Goal: Task Accomplishment & Management: Manage account settings

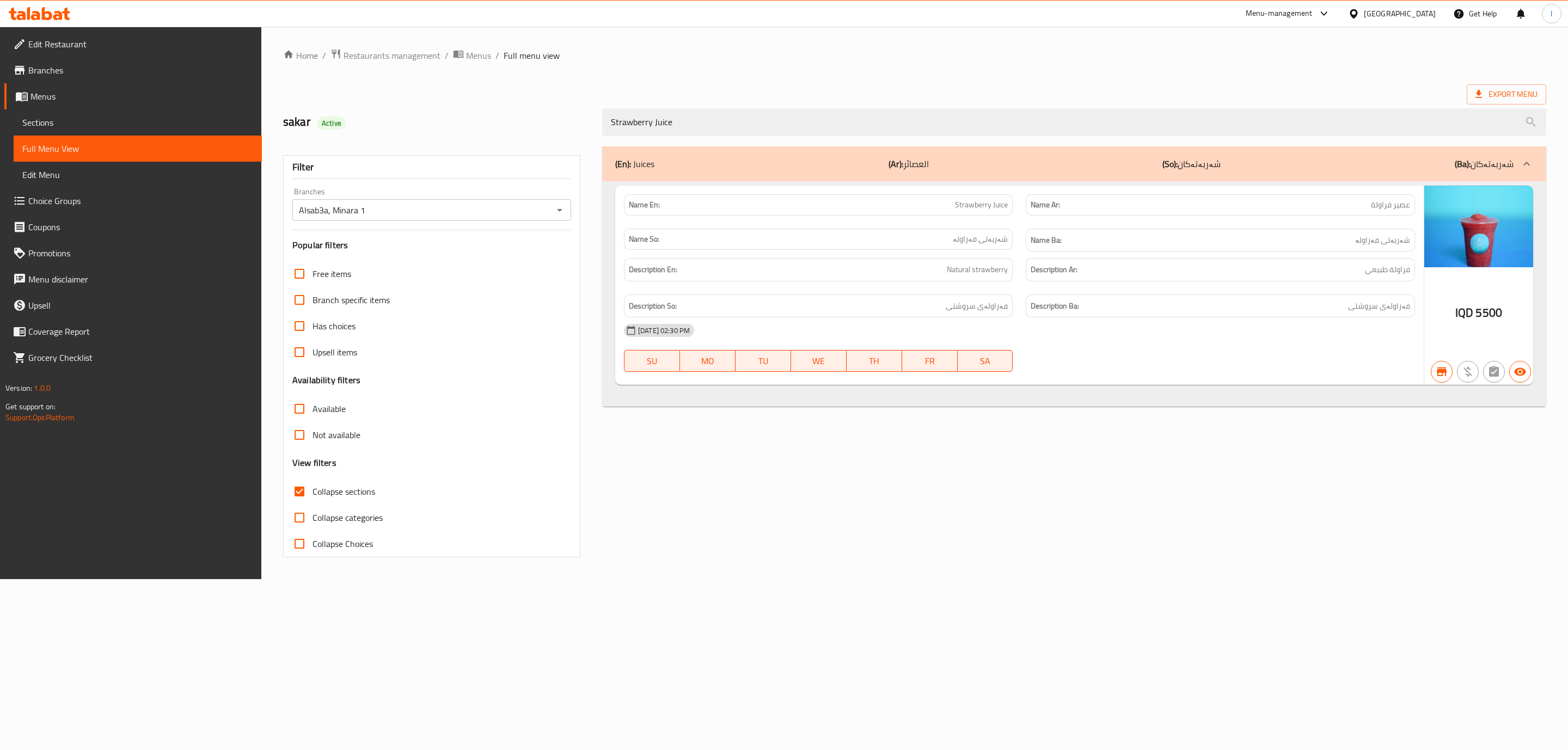
click at [51, 22] on div at bounding box center [39, 14] width 79 height 22
click at [51, 18] on icon at bounding box center [39, 13] width 62 height 13
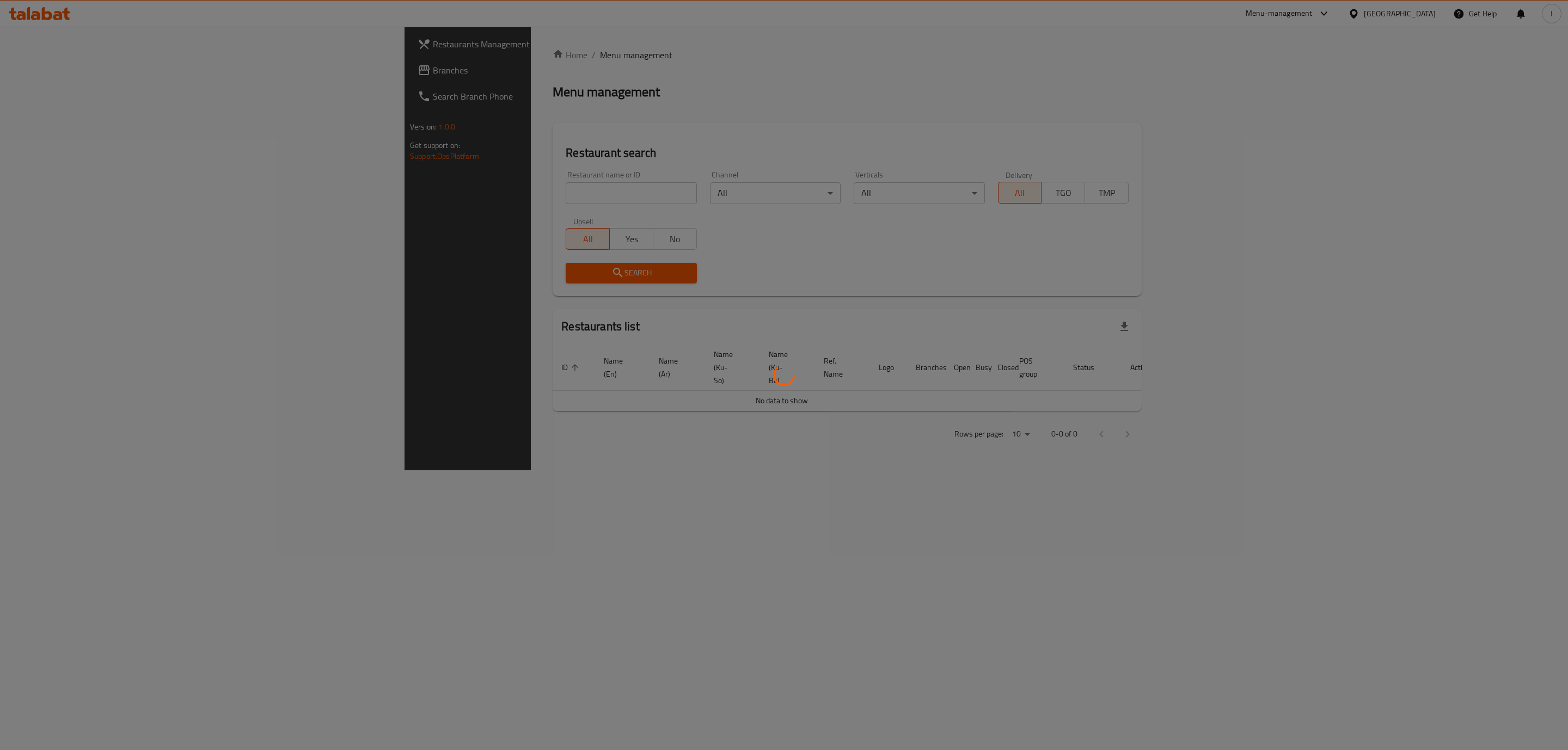
click at [402, 193] on div at bounding box center [784, 375] width 1568 height 750
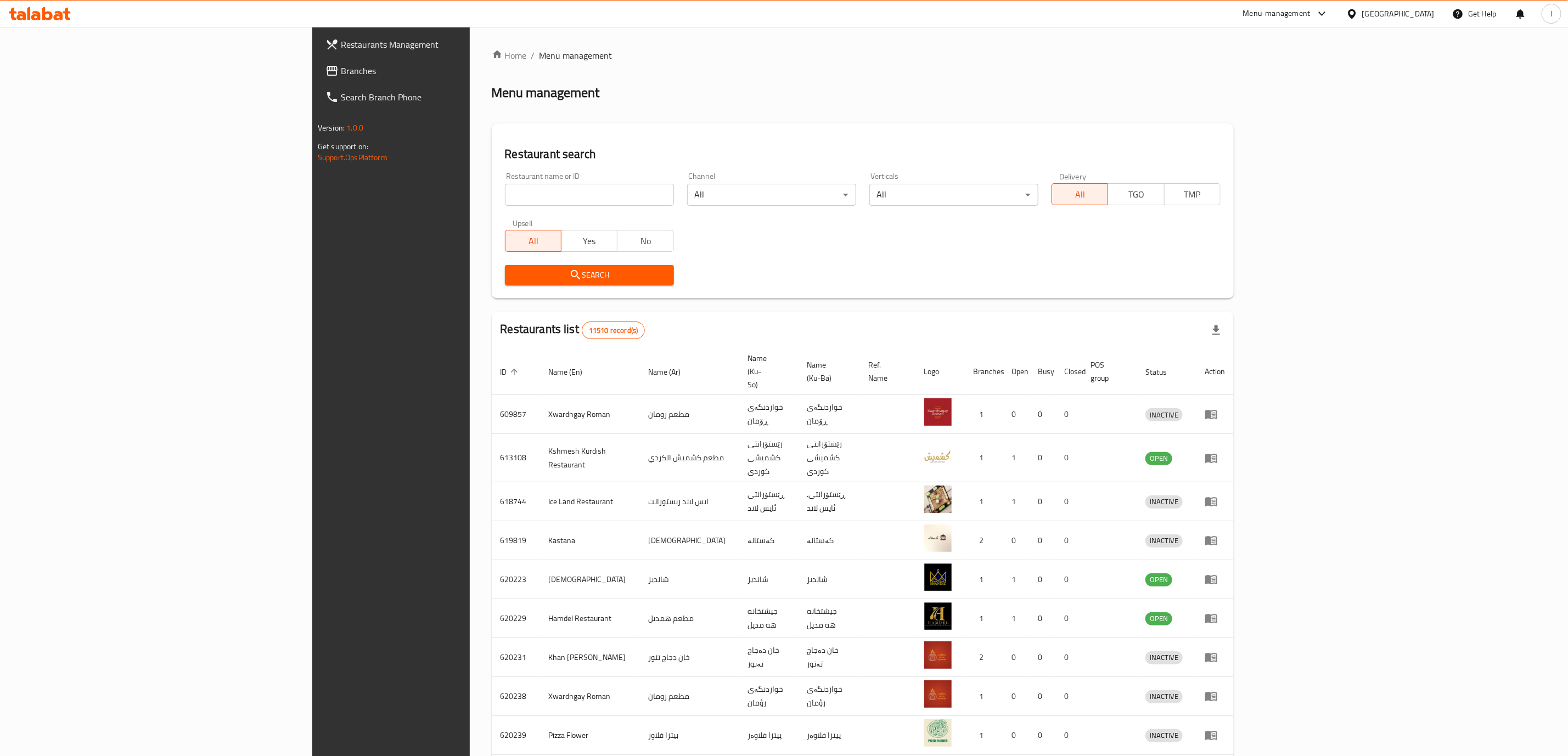
click at [492, 188] on div "Home / Menu management Menu management Restaurant search Restaurant name or ID …" at bounding box center [863, 440] width 742 height 782
click at [505, 196] on input "search" at bounding box center [590, 195] width 169 height 22
paste input "[PERSON_NAME] u [GEOGRAPHIC_DATA]"
type input "[PERSON_NAME] u [GEOGRAPHIC_DATA]"
click at [514, 276] on span "Search" at bounding box center [589, 276] width 151 height 14
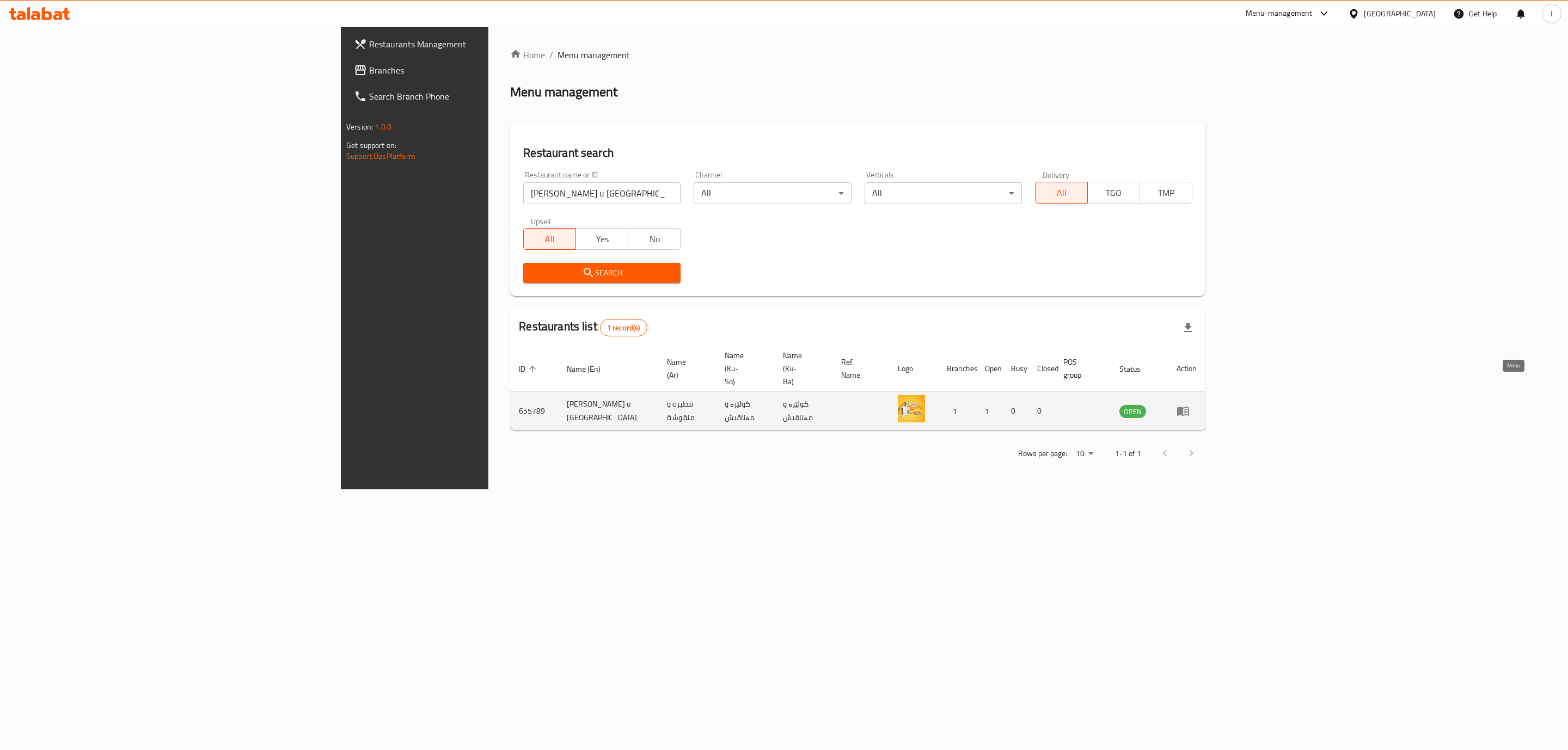
click at [1189, 407] on icon "enhanced table" at bounding box center [1183, 412] width 12 height 9
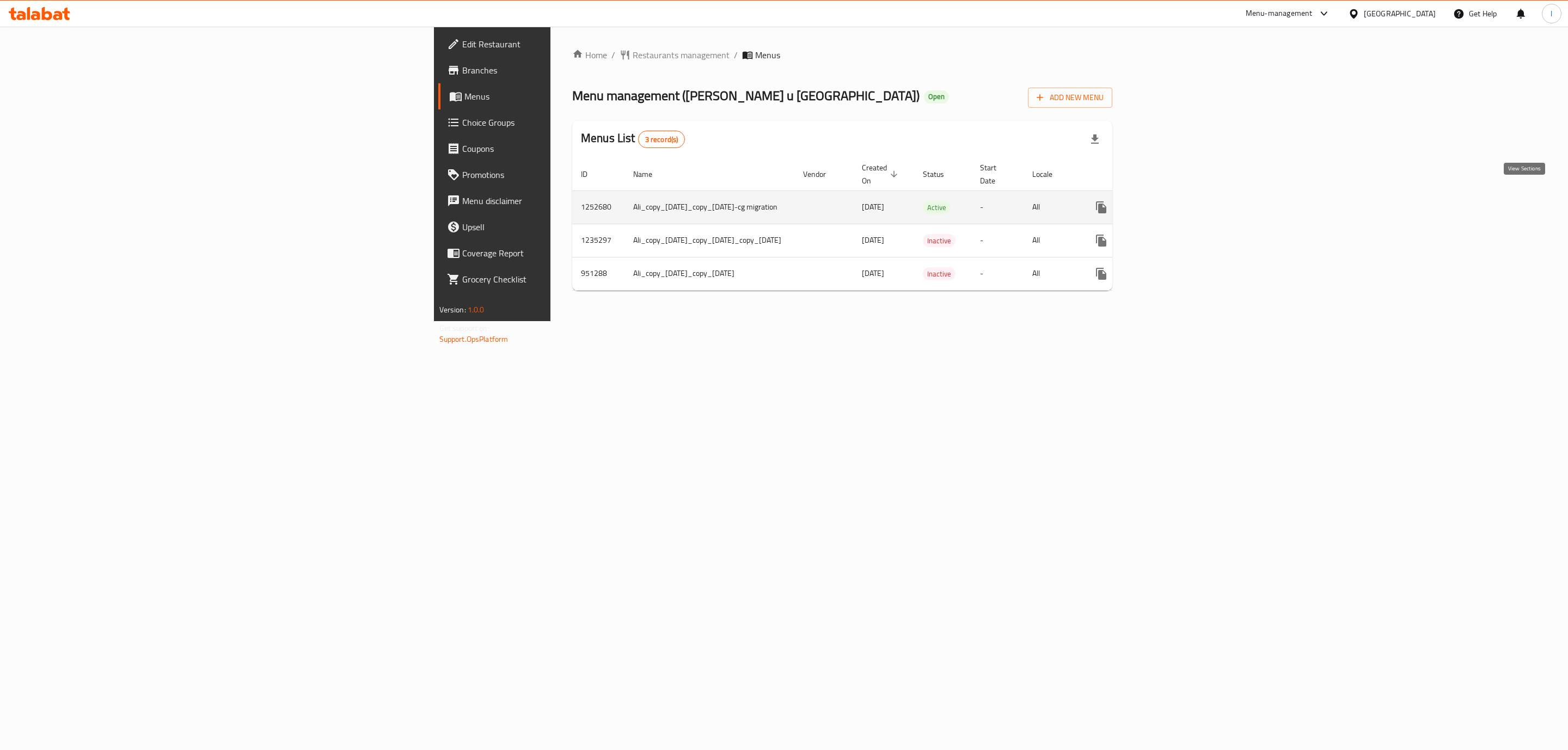
click at [1186, 201] on icon "enhanced table" at bounding box center [1179, 207] width 13 height 13
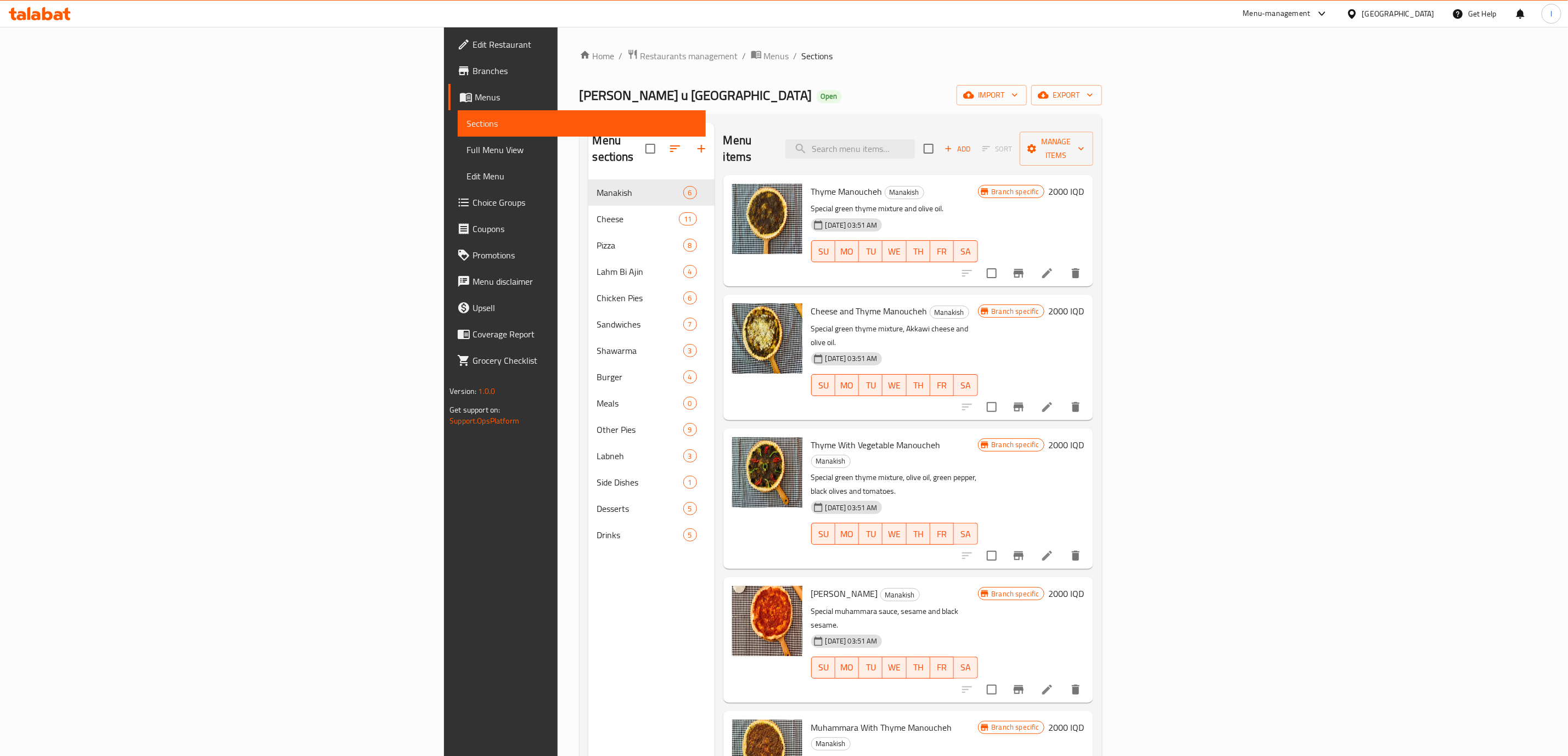
click at [1003, 175] on div "Thyme Manoucheh Manakish Special green thyme mixture and olive oil. [DATE] 03:5…" at bounding box center [908, 231] width 370 height 112
click at [915, 142] on input "search" at bounding box center [850, 149] width 130 height 19
paste input "Shamia Cheese"
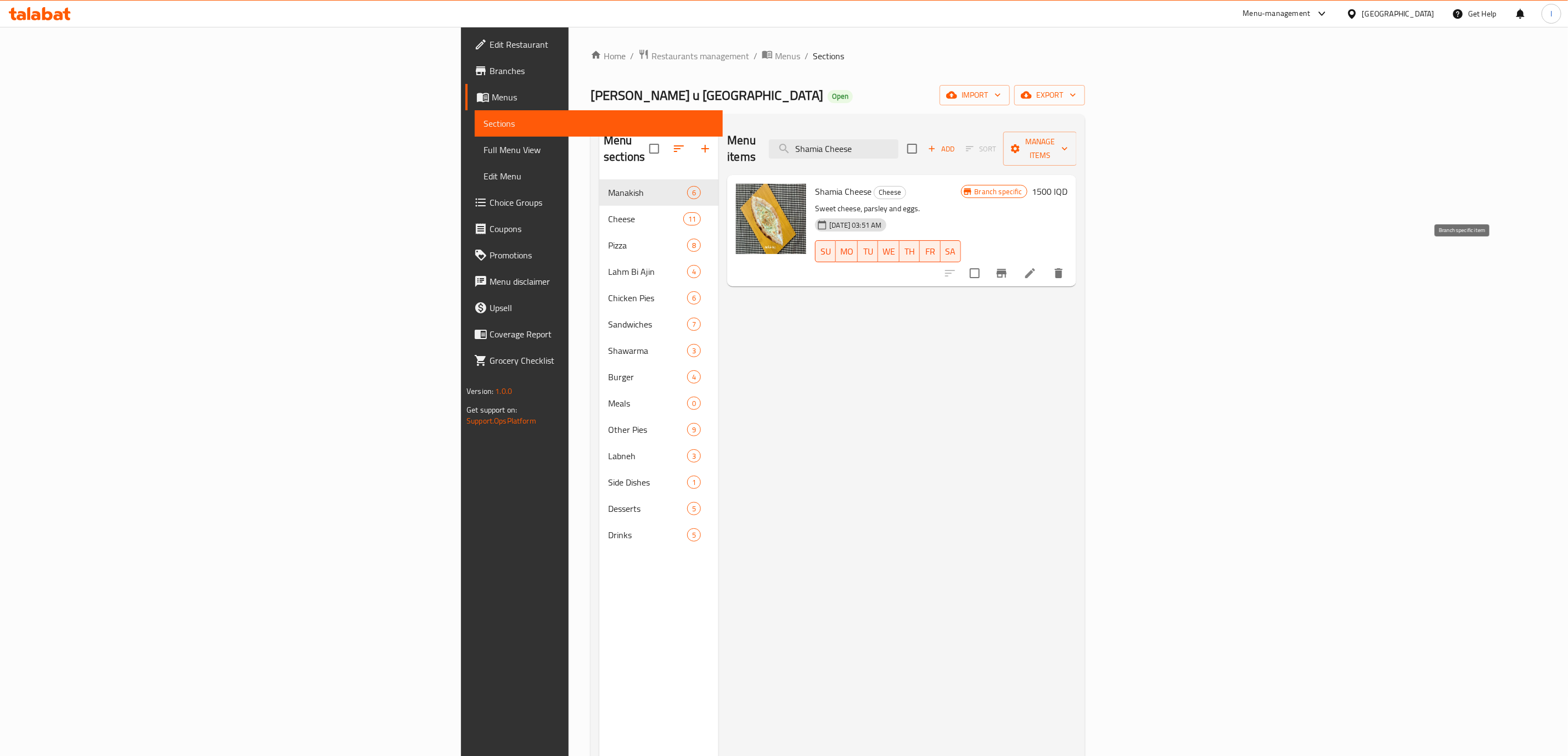
type input "Shamia Cheese"
click at [1007, 269] on icon "Branch-specific-item" at bounding box center [1001, 273] width 10 height 9
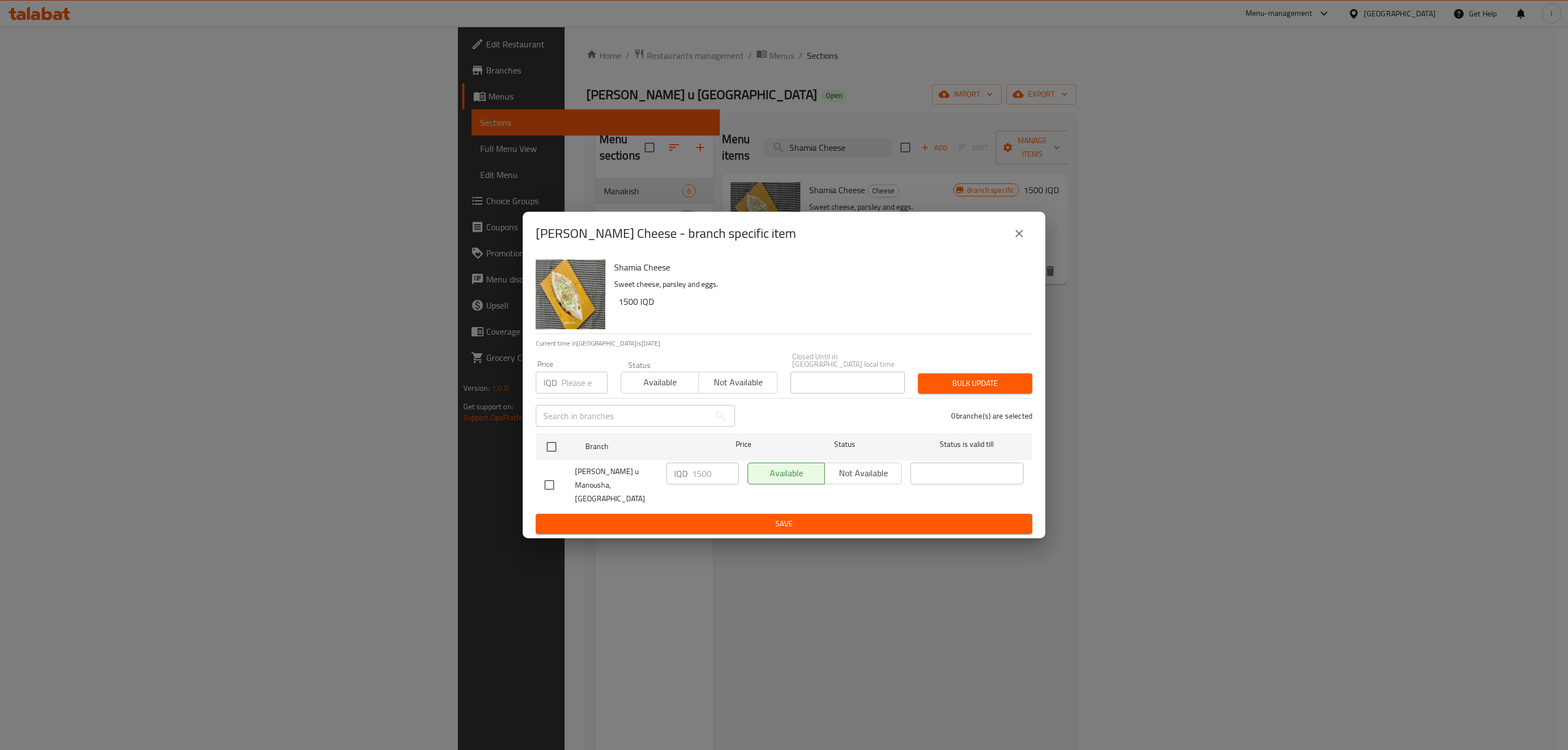
click at [783, 77] on div "[PERSON_NAME] Cheese - branch specific item [PERSON_NAME] Cheese Sweet cheese, …" at bounding box center [784, 375] width 1568 height 750
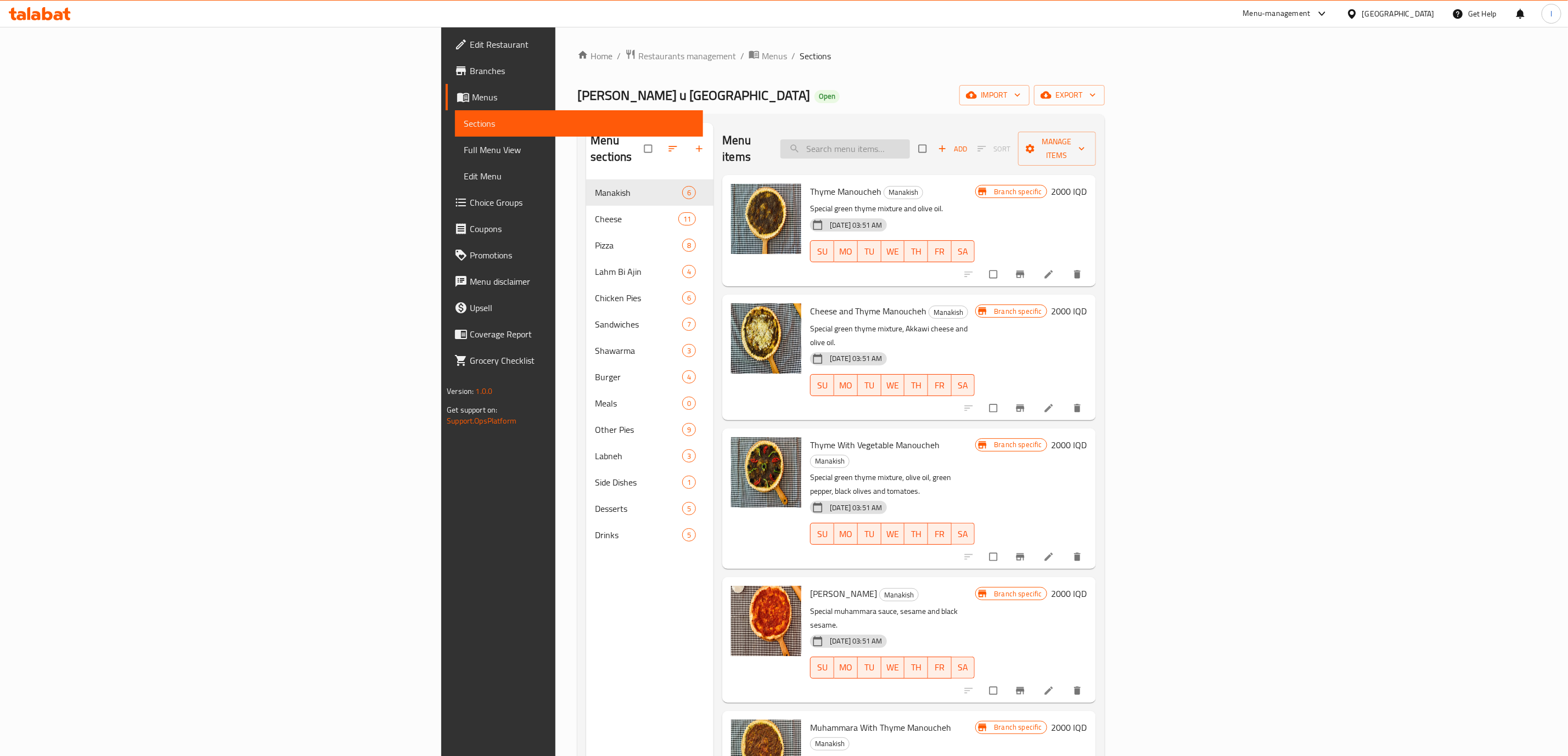
drag, startPoint x: 945, startPoint y: 140, endPoint x: 993, endPoint y: 134, distance: 48.4
click at [910, 140] on input "search" at bounding box center [845, 149] width 130 height 19
click at [910, 140] on input "search" at bounding box center [845, 149] width 130 height 19
paste input "Shamia Cheese"
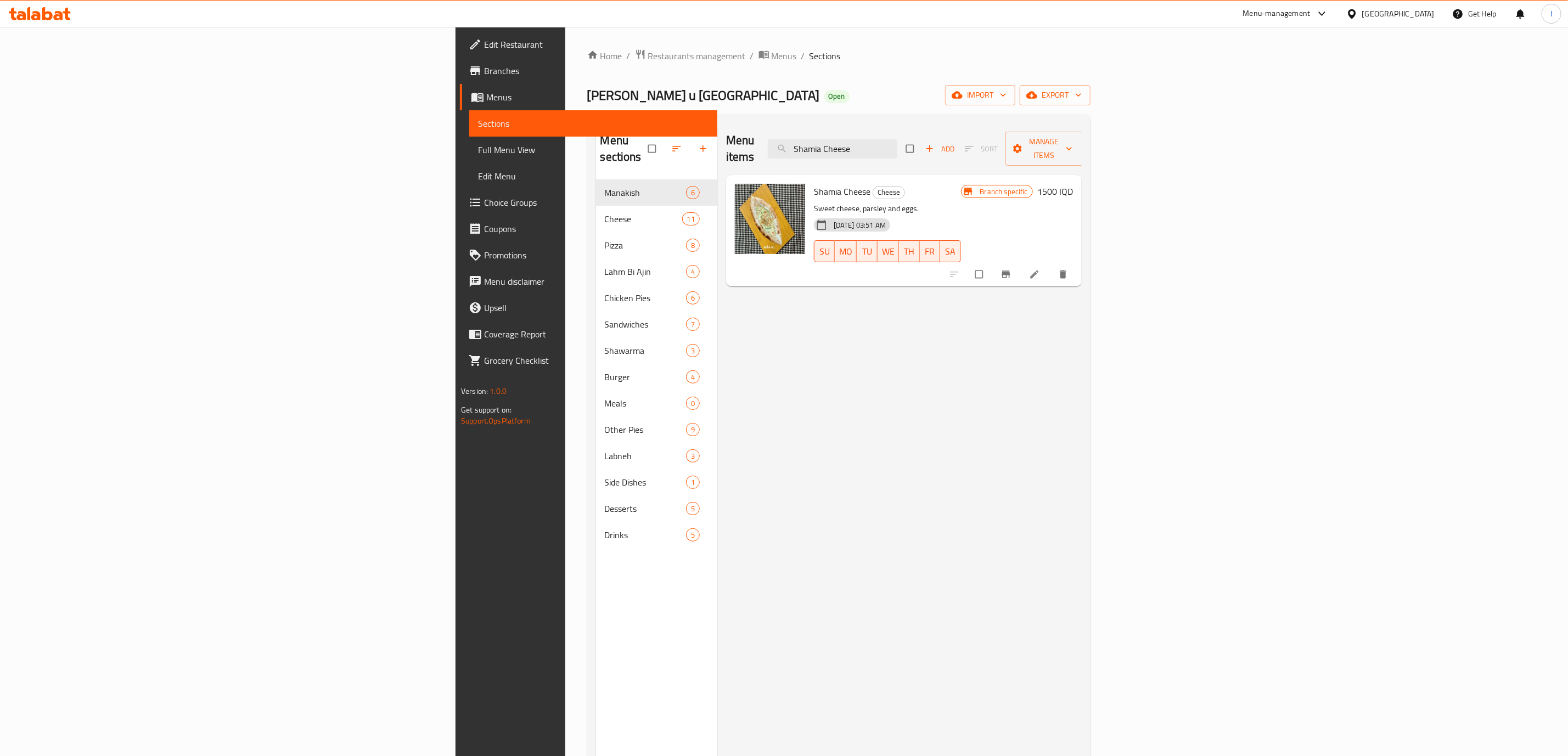
type input "Shamia Cheese"
drag, startPoint x: 1426, startPoint y: 258, endPoint x: 1471, endPoint y: 265, distance: 45.5
click at [1077, 269] on div at bounding box center [1010, 274] width 135 height 24
click at [1011, 269] on icon "Branch-specific-item" at bounding box center [1006, 275] width 11 height 11
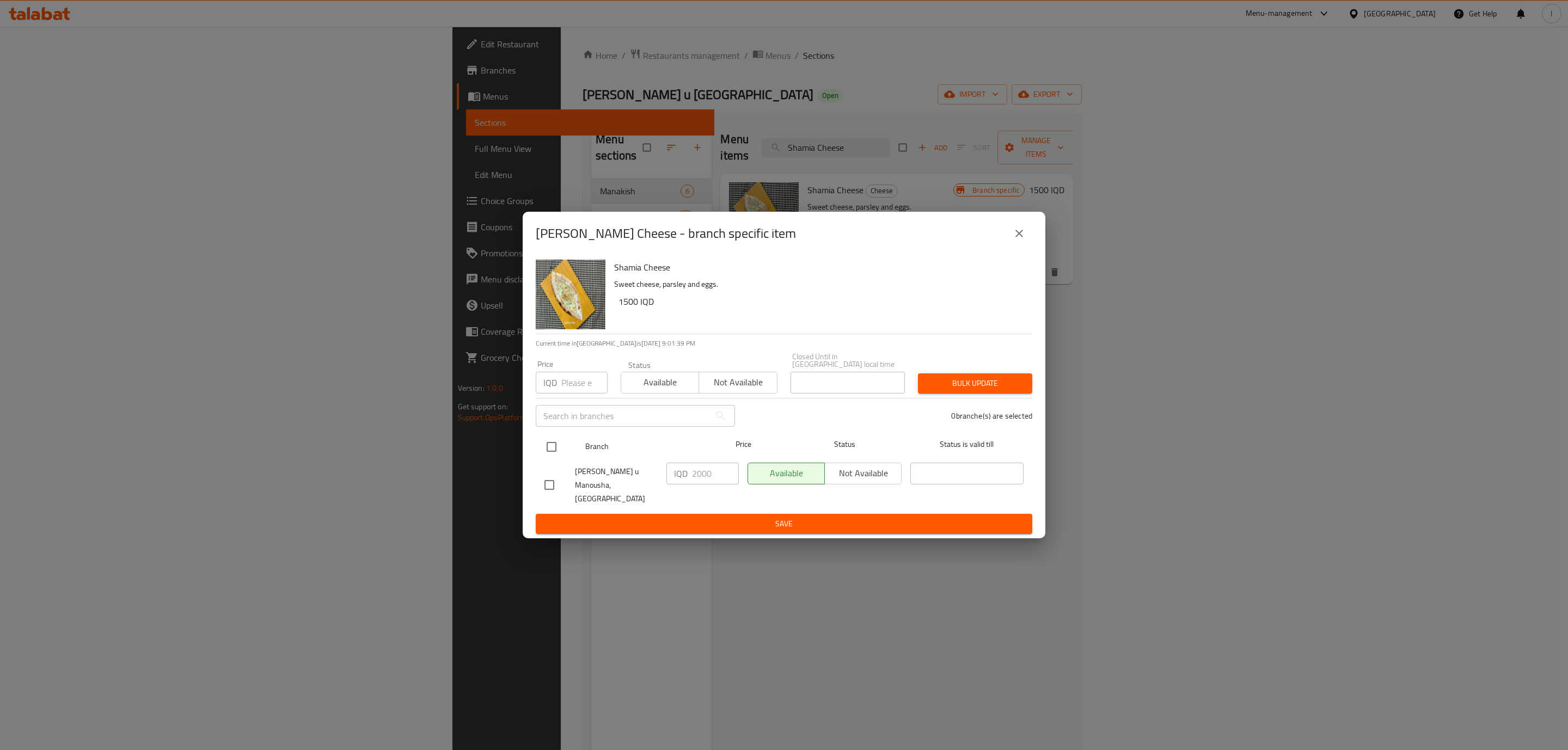
click at [546, 447] on input "checkbox" at bounding box center [552, 447] width 23 height 23
checkbox input "true"
click at [699, 477] on input "2000" at bounding box center [715, 474] width 47 height 22
click at [700, 477] on input "2000" at bounding box center [715, 474] width 47 height 22
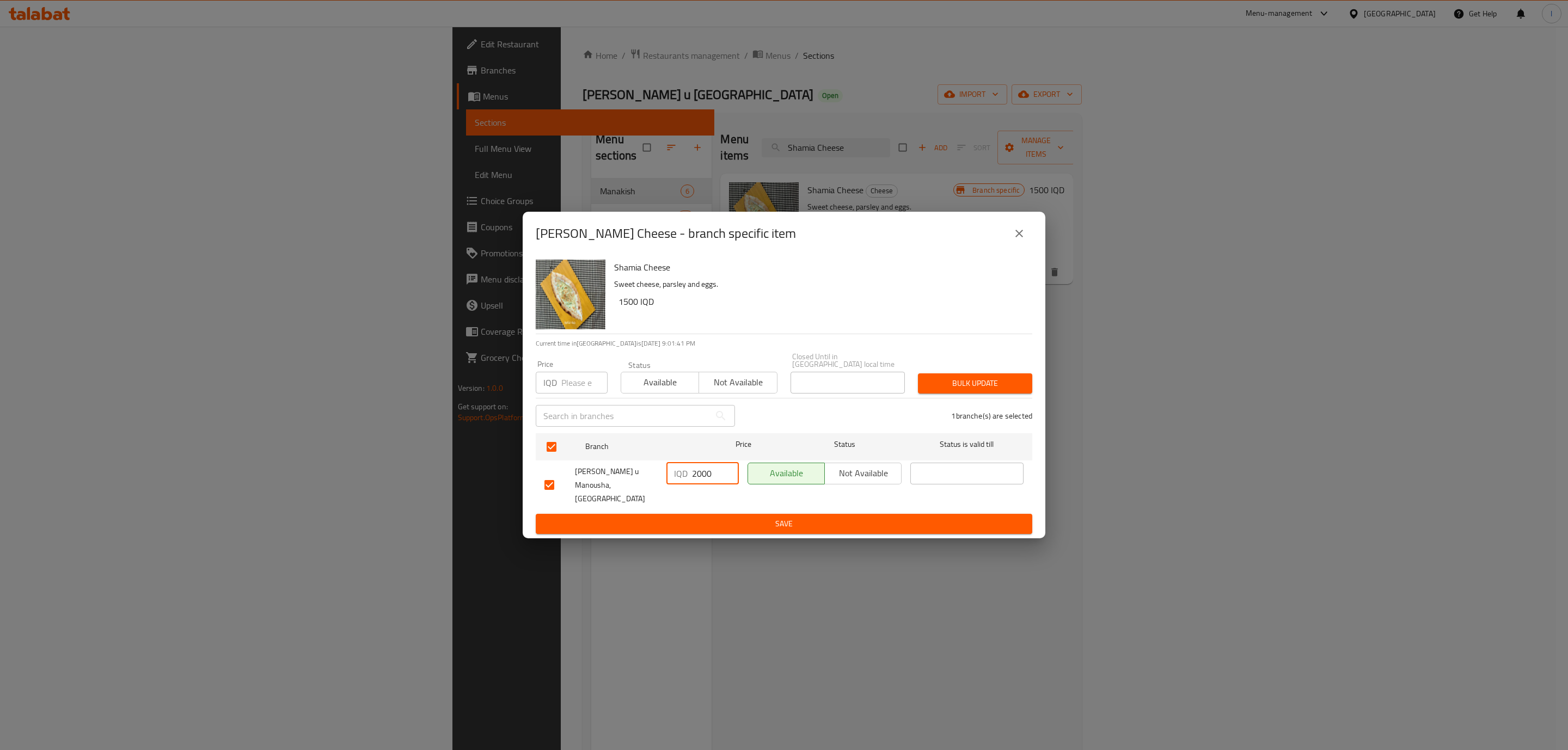
click at [700, 477] on input "2000" at bounding box center [715, 474] width 47 height 22
click at [1027, 239] on button "close" at bounding box center [1019, 233] width 26 height 26
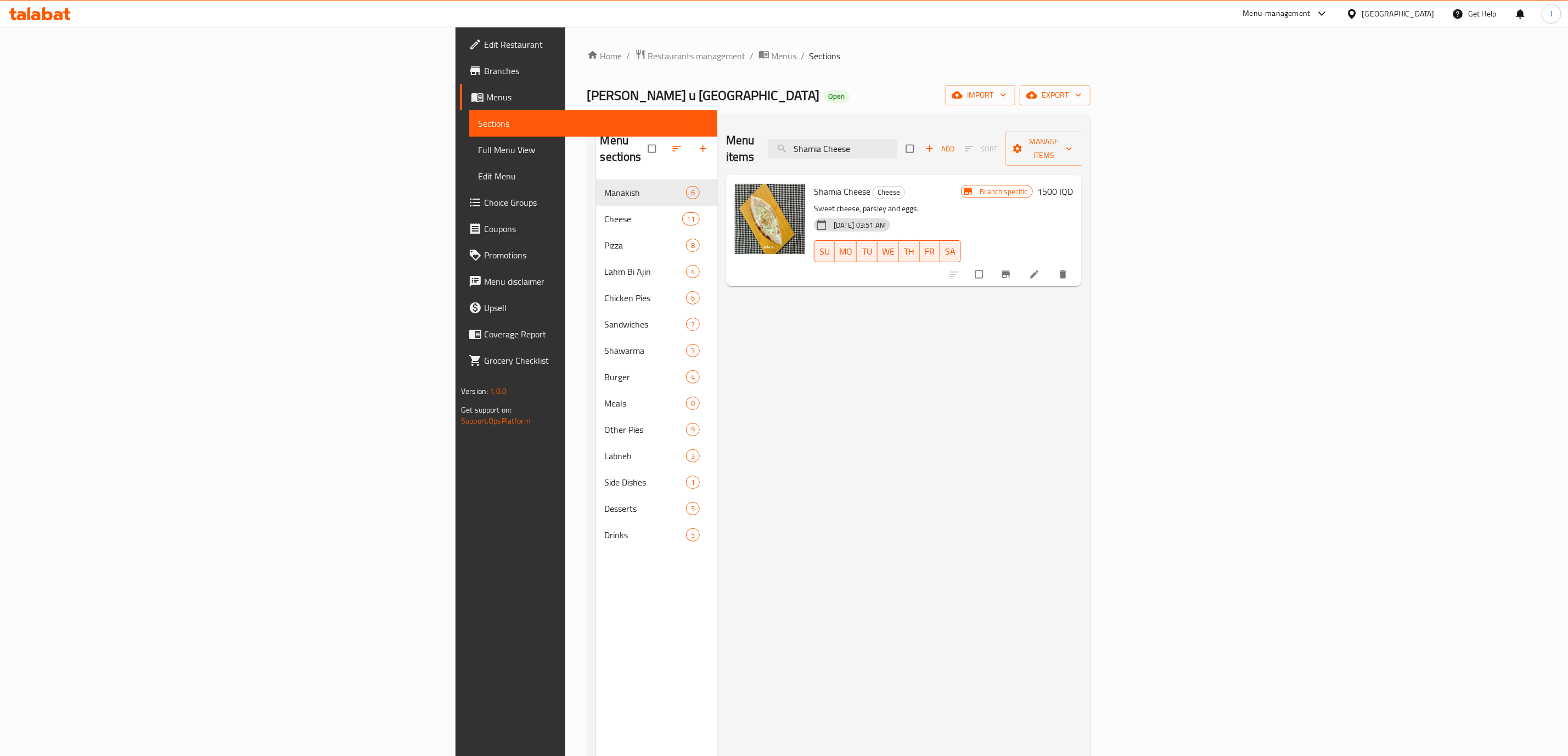
click at [1073, 184] on h6 "1500 IQD" at bounding box center [1056, 192] width 36 height 16
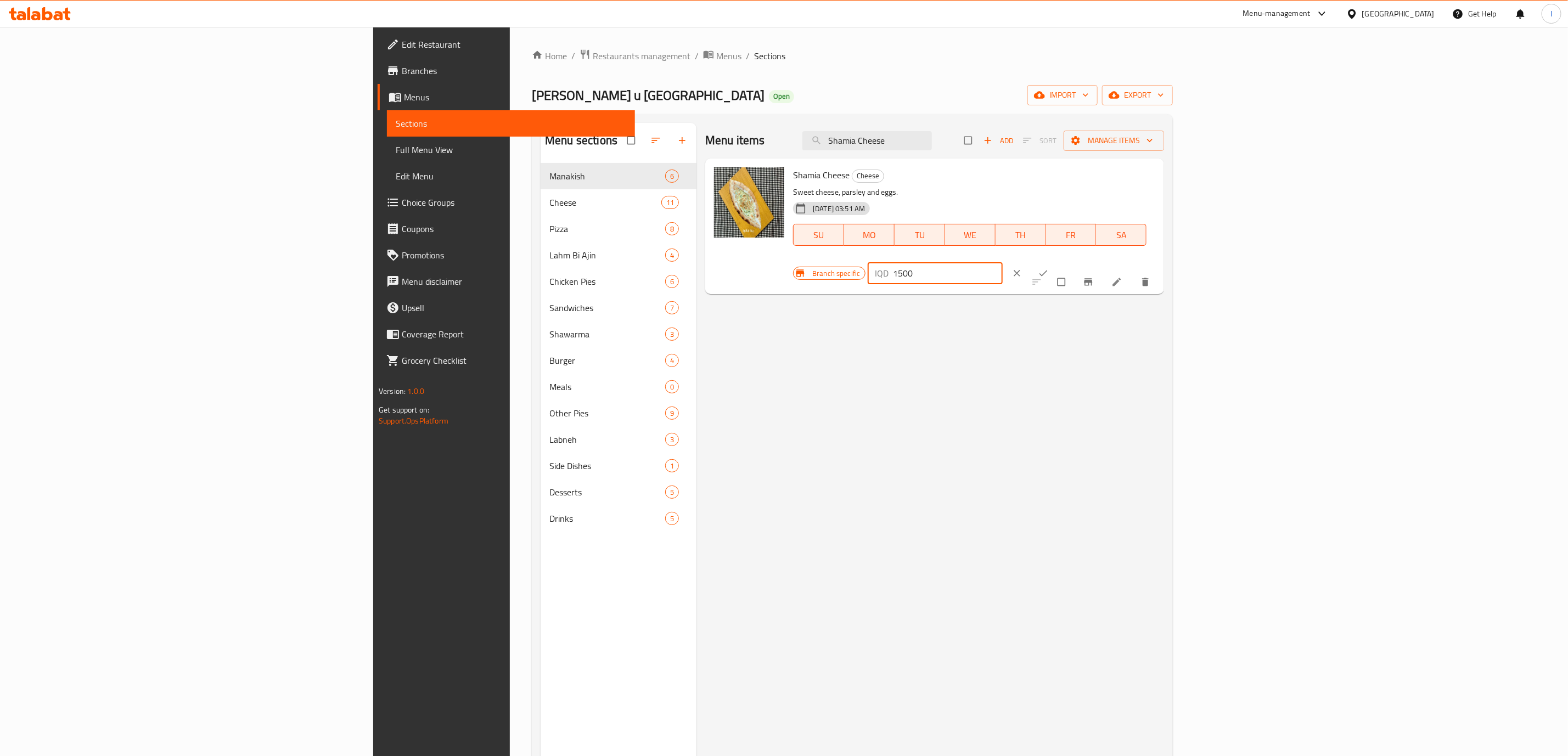
drag, startPoint x: 1410, startPoint y: 178, endPoint x: 1316, endPoint y: 192, distance: 95.0
click at [1070, 262] on div "Branch specific IQD 1500 ​" at bounding box center [931, 273] width 277 height 24
paste input "20"
type input "2000"
click at [1051, 268] on span "ok" at bounding box center [1044, 273] width 13 height 11
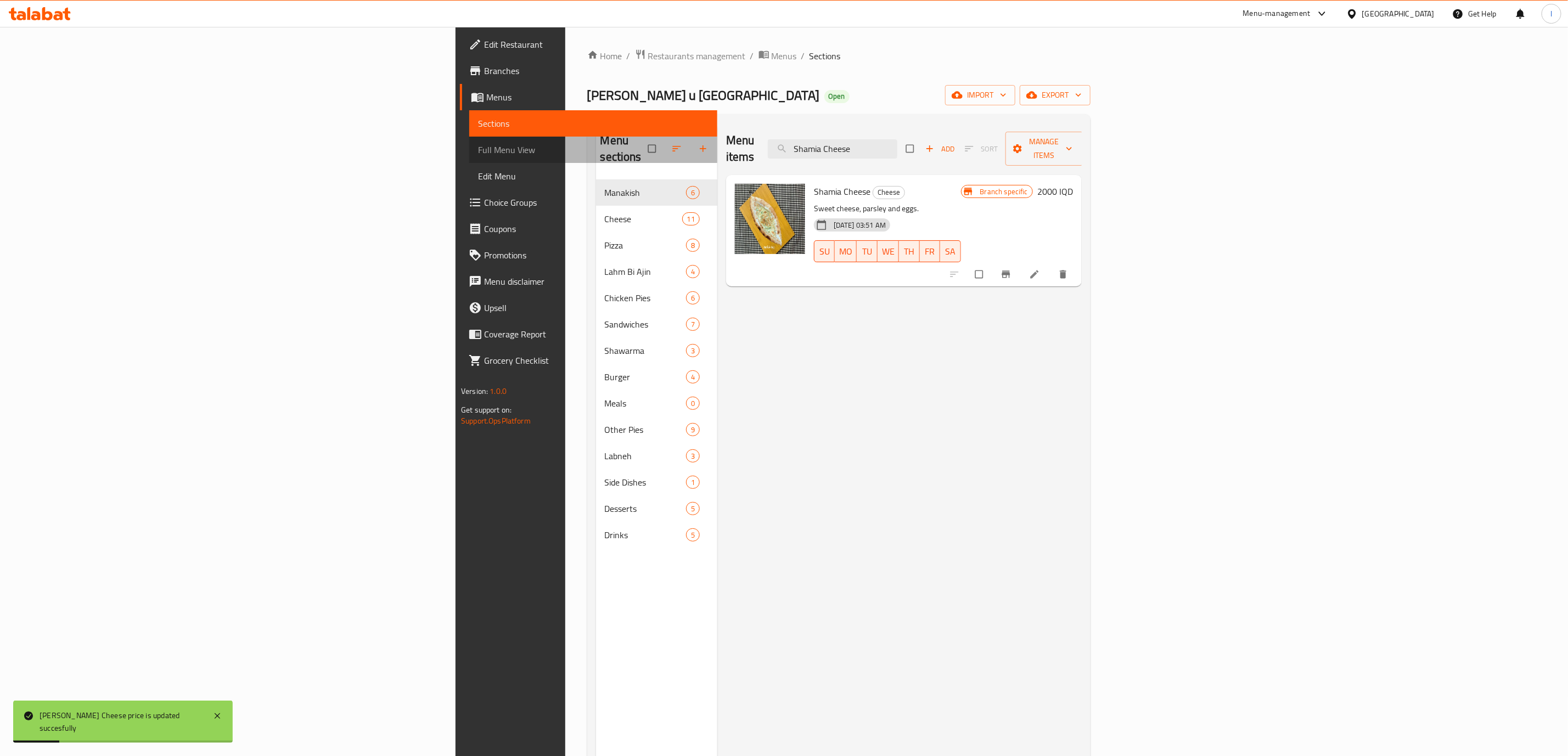
click at [470, 157] on link "Full Menu View" at bounding box center [594, 150] width 248 height 26
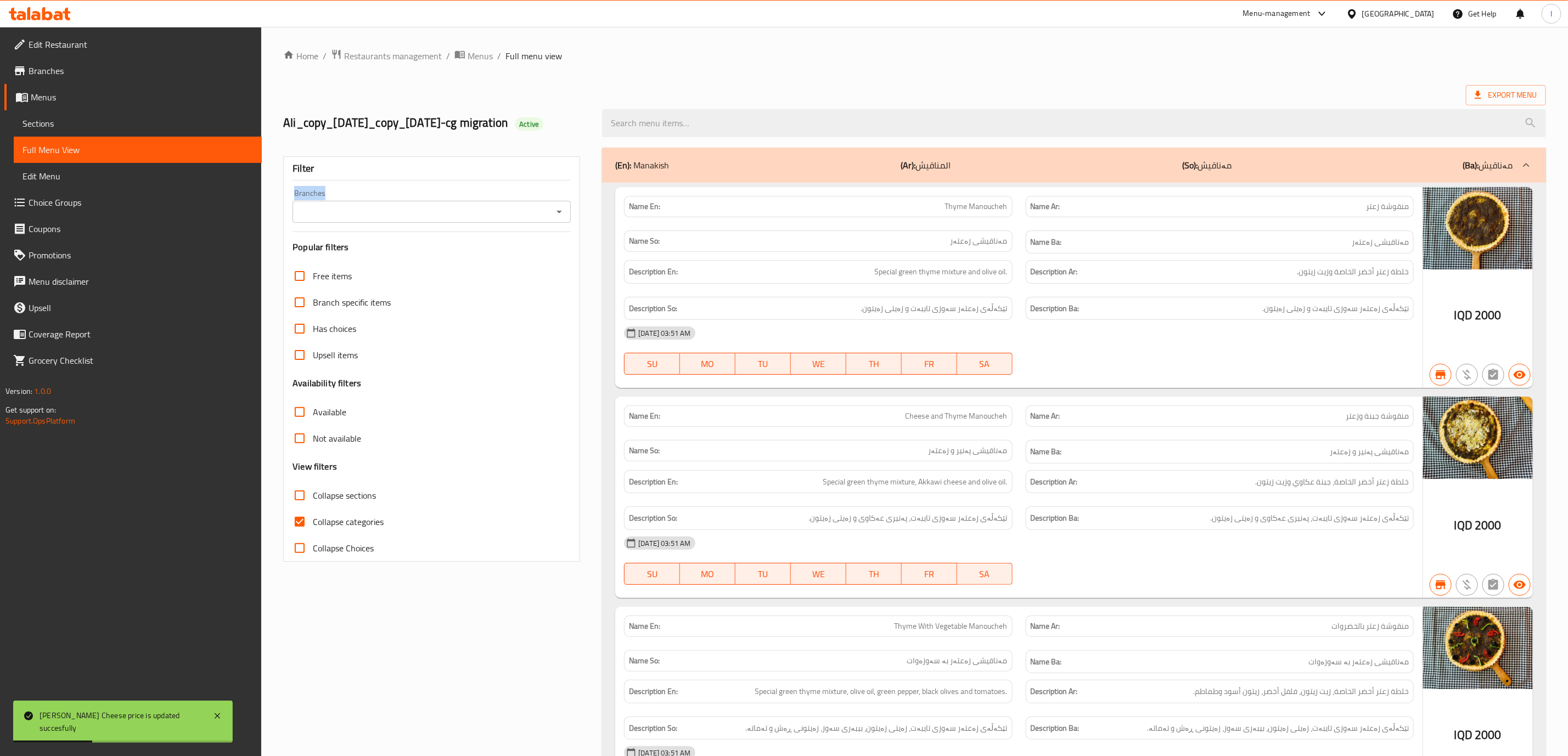
drag, startPoint x: 522, startPoint y: 216, endPoint x: 515, endPoint y: 221, distance: 8.6
click at [520, 218] on div "Filter Branches Branches Popular filters Free items Branch specific items Has c…" at bounding box center [432, 359] width 297 height 406
click at [509, 220] on input "Branches" at bounding box center [422, 212] width 254 height 16
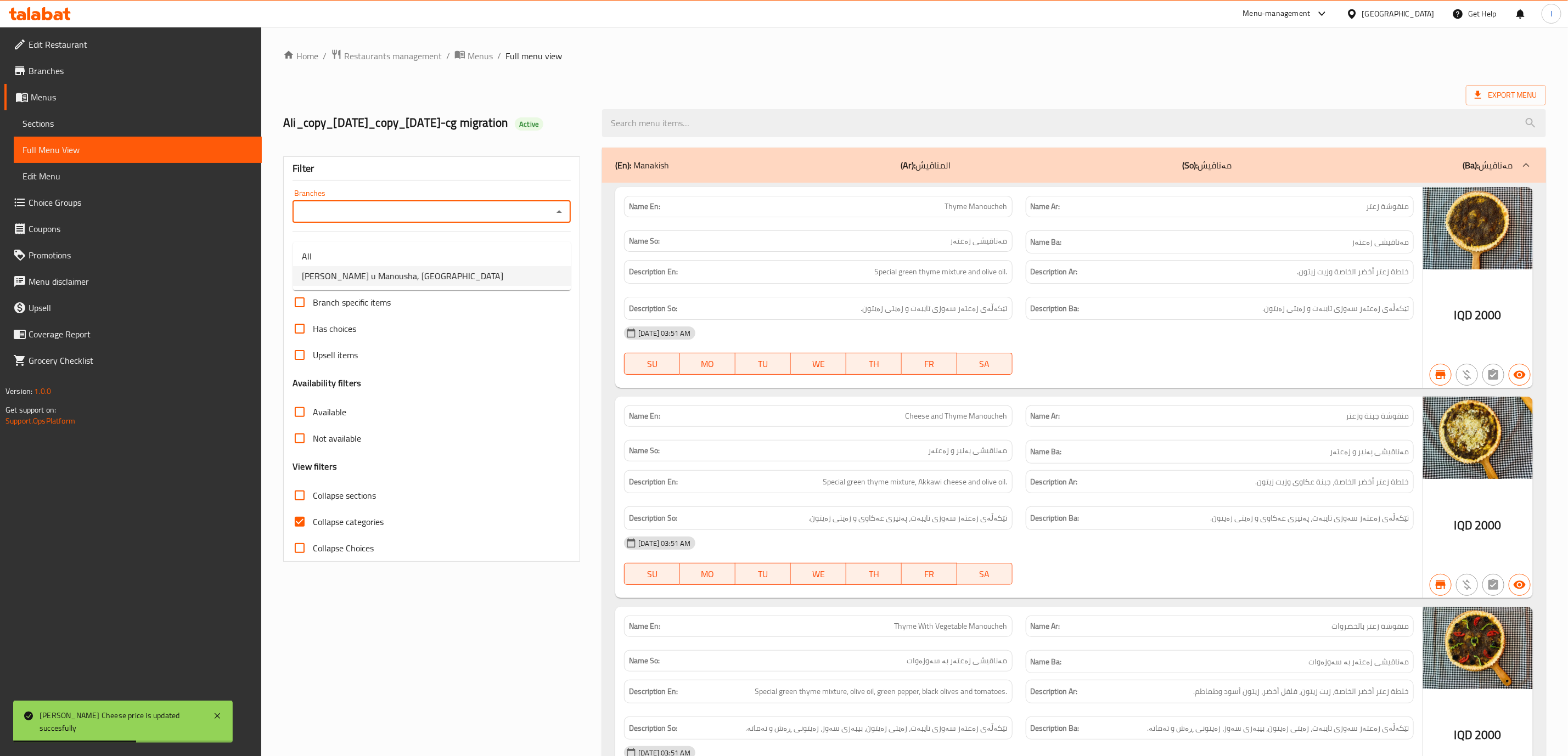
click at [461, 274] on li "[PERSON_NAME] u Manousha, [GEOGRAPHIC_DATA]" at bounding box center [432, 276] width 278 height 19
type input "[PERSON_NAME] u Manousha, [GEOGRAPHIC_DATA]"
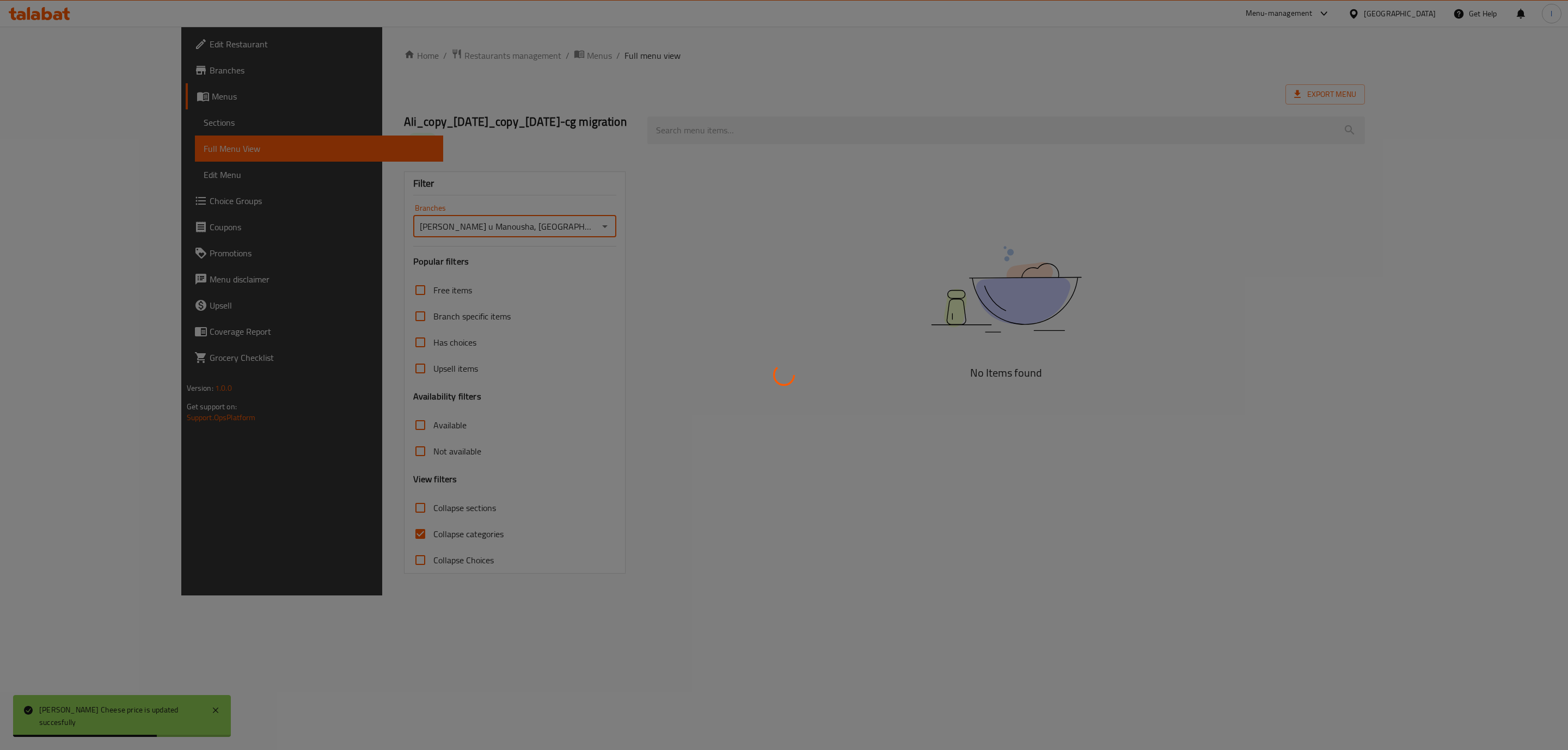
click at [294, 552] on div at bounding box center [784, 375] width 1568 height 750
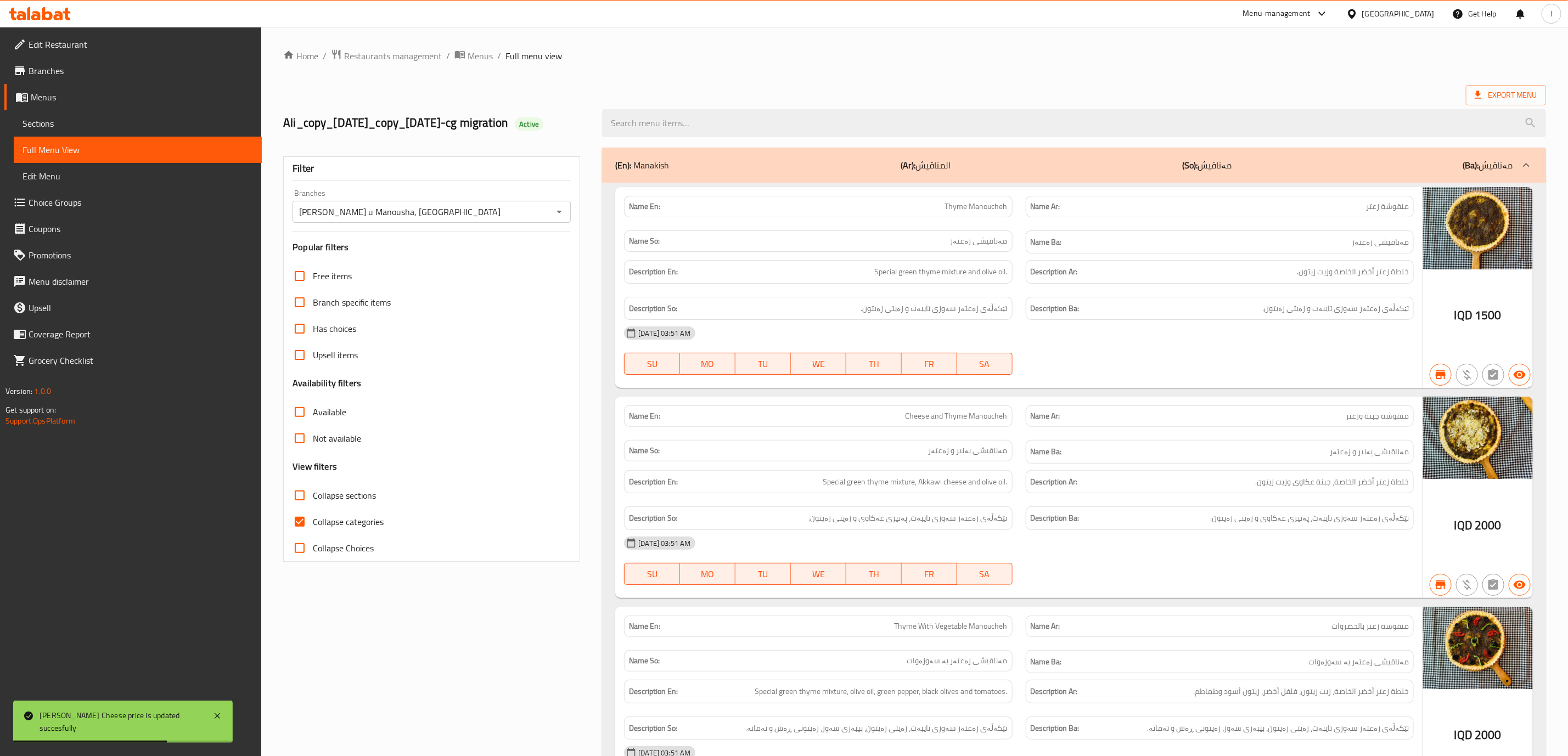
click at [301, 535] on input "Collapse categories" at bounding box center [300, 522] width 26 height 26
checkbox input "false"
drag, startPoint x: 313, startPoint y: 507, endPoint x: 300, endPoint y: 514, distance: 14.8
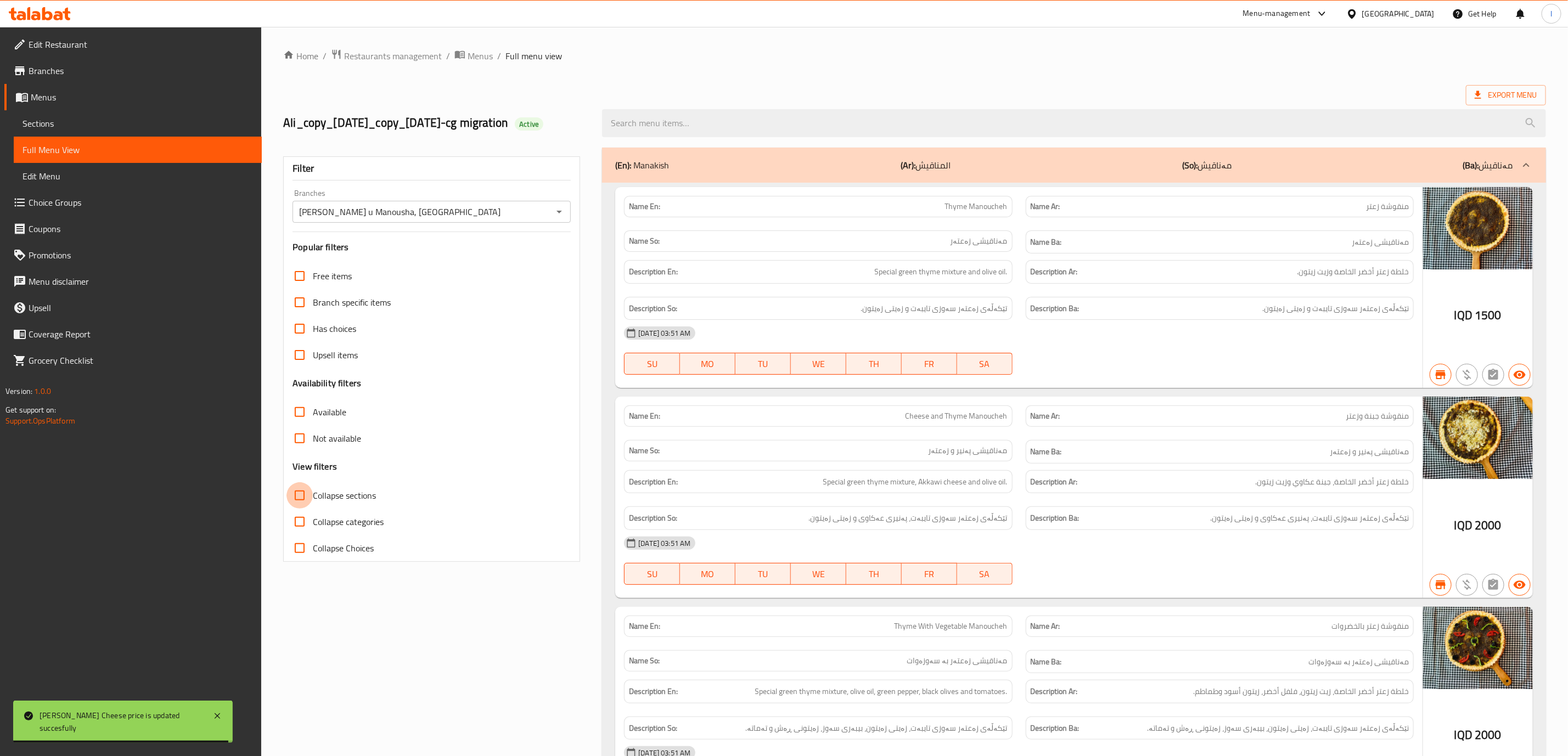
click at [313, 508] on input "Collapse sections" at bounding box center [300, 496] width 26 height 26
checkbox input "true"
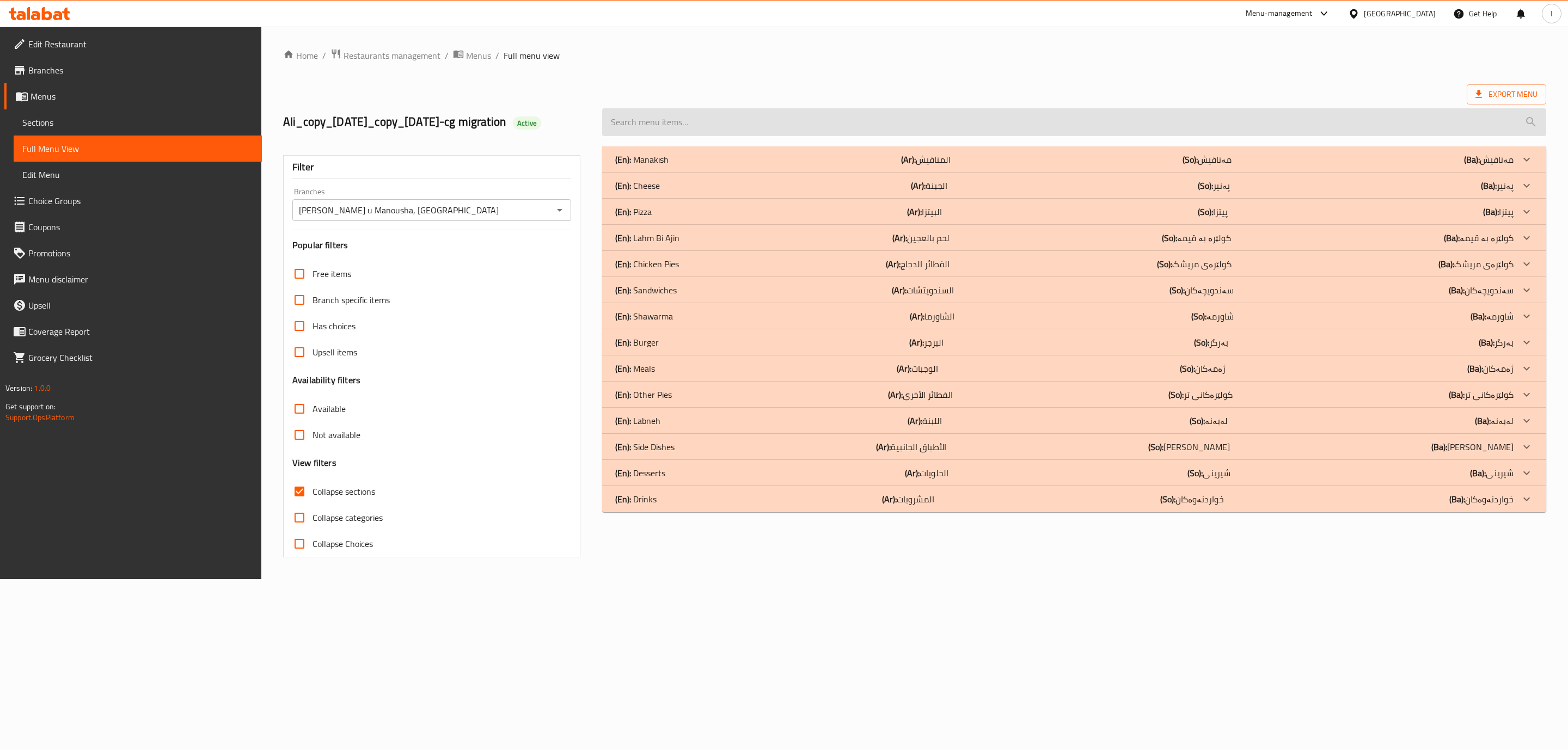
click at [873, 135] on input "search" at bounding box center [1074, 122] width 944 height 28
paste input "Shamia Cheese"
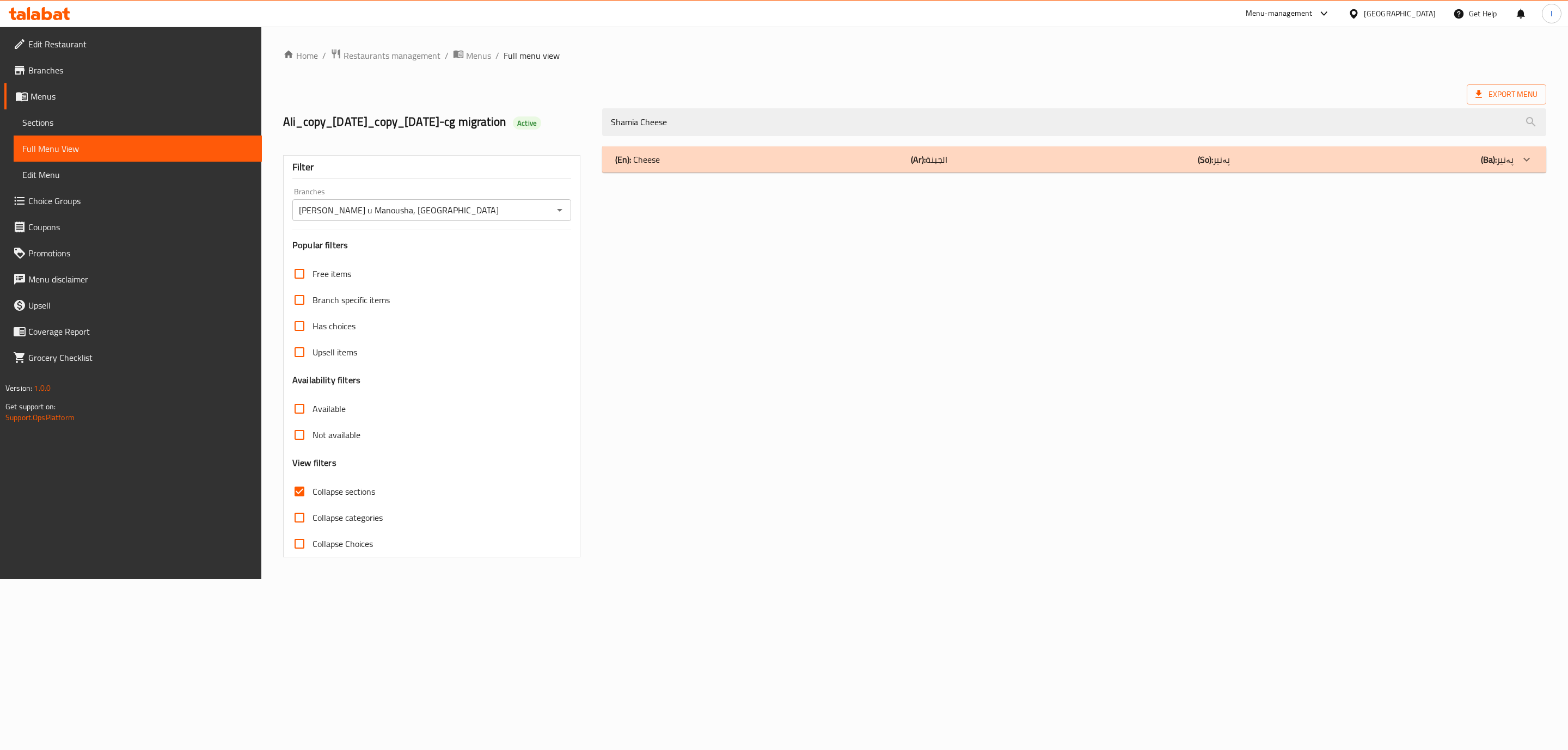
type input "Shamia Cheese"
click at [824, 166] on div "(En): Cheese (Ar): الجبنة (So): پەنیر (Ba): پەنیر" at bounding box center [1074, 159] width 944 height 26
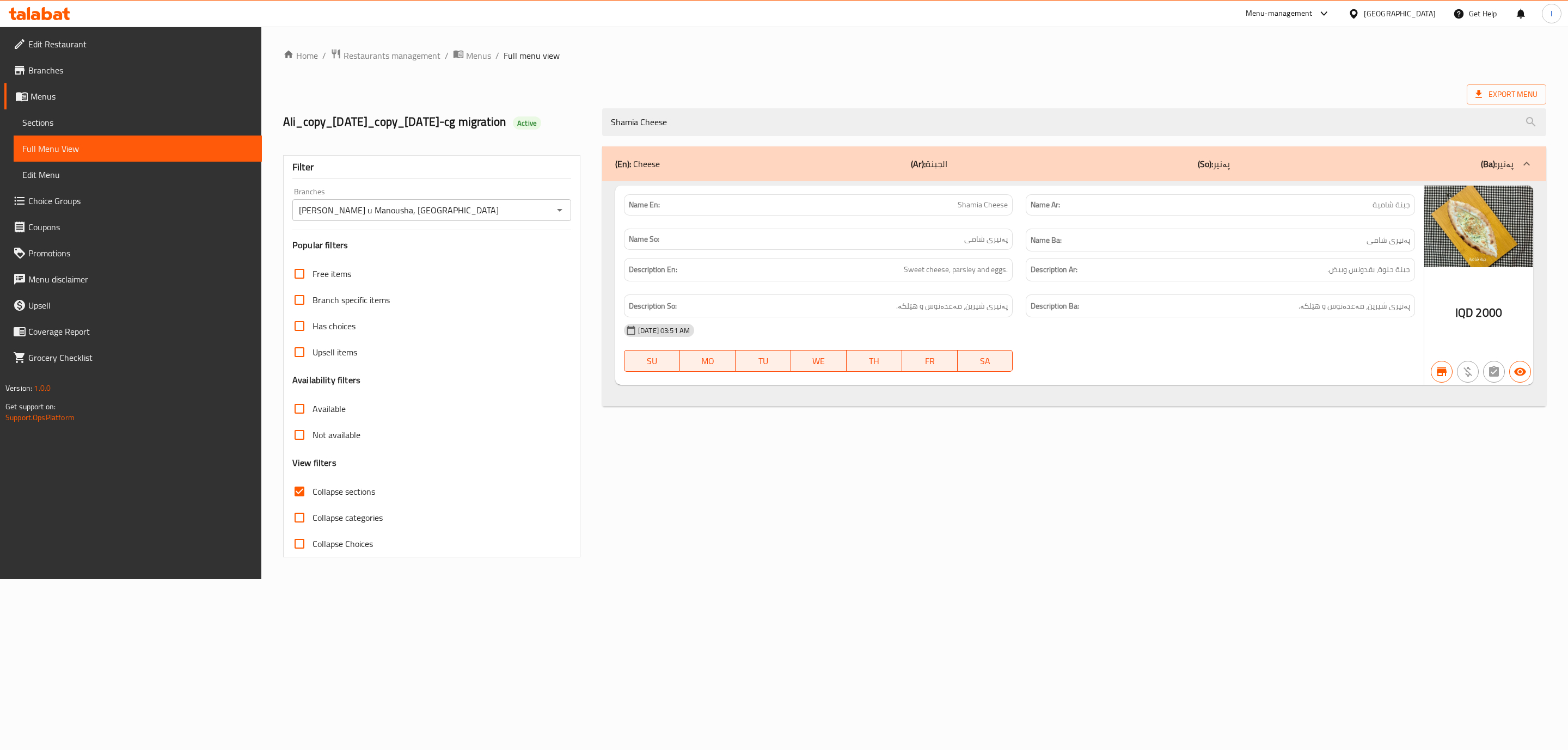
click at [48, 18] on icon at bounding box center [46, 13] width 10 height 13
